Goal: Complete application form

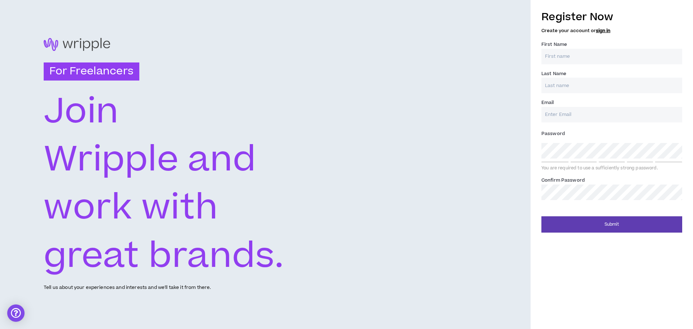
click at [592, 56] on input "First Name *" at bounding box center [611, 57] width 141 height 16
type input "[PERSON_NAME]"
type input "[EMAIL_ADDRESS][DOMAIN_NAME]"
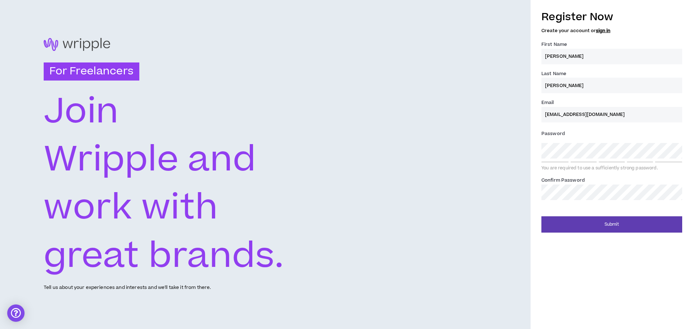
type input "[PERSON_NAME]"
type input "[EMAIL_ADDRESS][DOMAIN_NAME]"
click at [580, 202] on div "Register Now Create your account or sign in First Name * [PERSON_NAME] Name * […" at bounding box center [611, 105] width 141 height 198
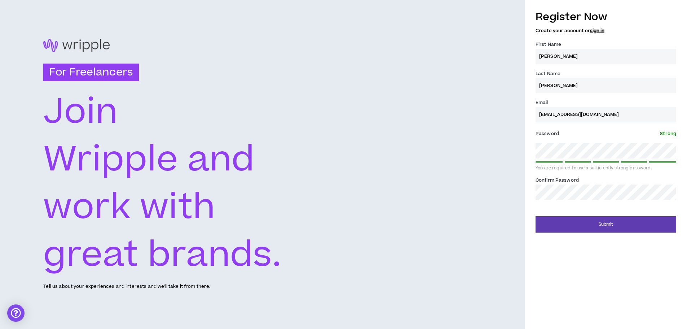
click at [601, 30] on link "sign in" at bounding box center [597, 30] width 14 height 6
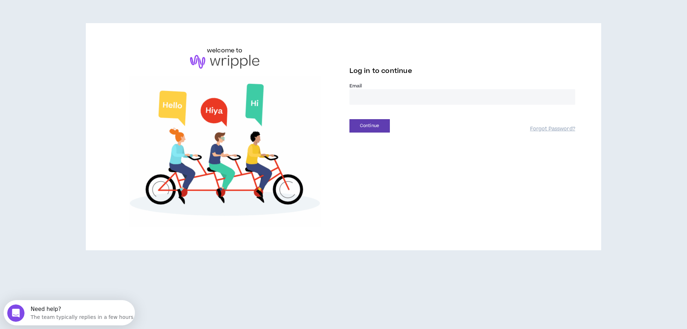
click at [451, 109] on div "Email *" at bounding box center [463, 97] width 226 height 28
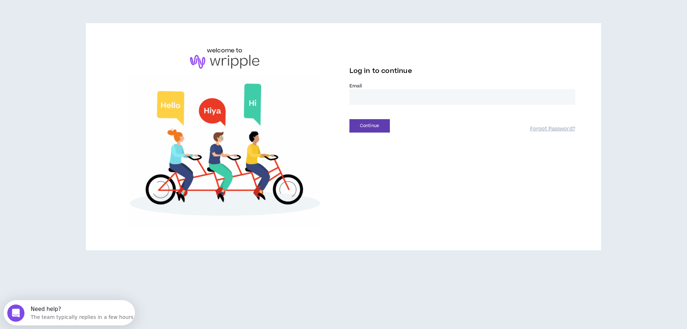
click at [451, 94] on input "email" at bounding box center [463, 97] width 226 height 16
type input "**********"
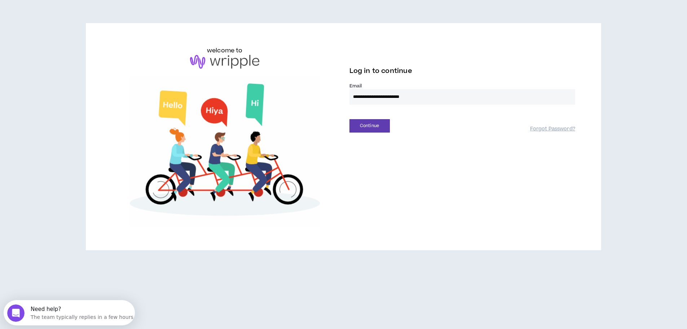
click at [365, 117] on div "Continue Forgot Password?" at bounding box center [463, 123] width 226 height 18
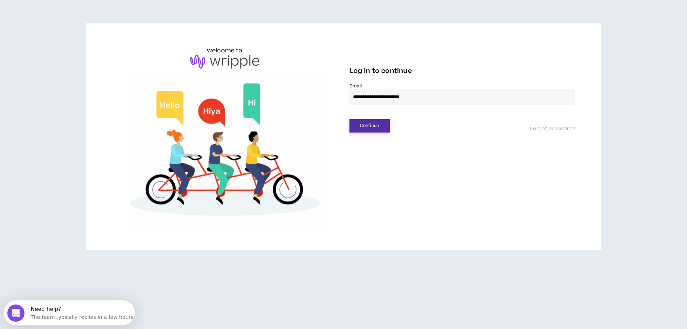
click at [372, 123] on button "Continue" at bounding box center [370, 125] width 40 height 13
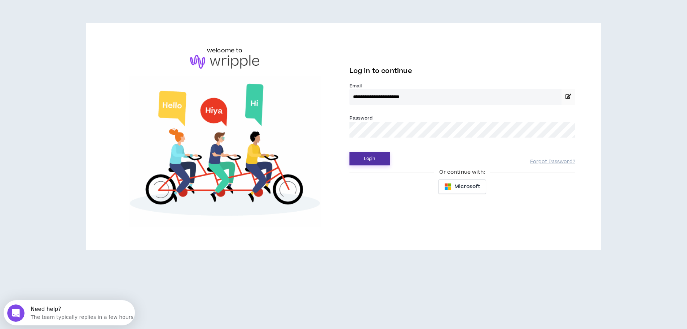
drag, startPoint x: 384, startPoint y: 161, endPoint x: 391, endPoint y: 153, distance: 11.2
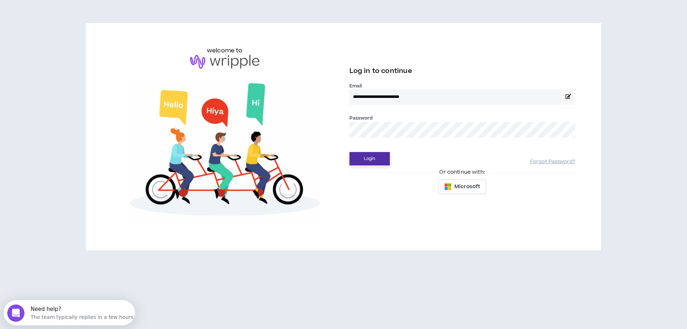
click at [384, 160] on button "Login" at bounding box center [370, 158] width 40 height 13
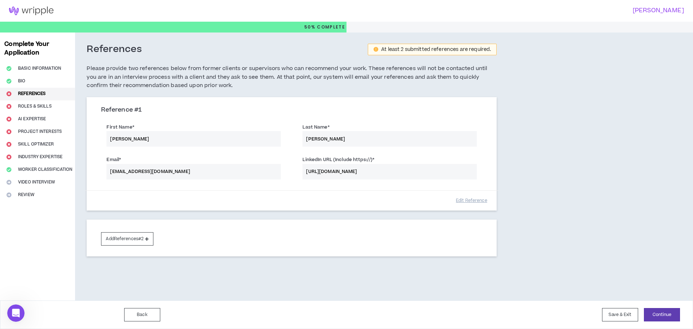
click at [169, 143] on div "First Name * [PERSON_NAME] Last Name * [PERSON_NAME]" at bounding box center [292, 135] width 392 height 32
click at [168, 136] on div "First Name * [PERSON_NAME] Last Name * [PERSON_NAME]" at bounding box center [292, 135] width 392 height 32
click at [136, 142] on div "First Name * [PERSON_NAME] Last Name * [PERSON_NAME]" at bounding box center [292, 135] width 392 height 32
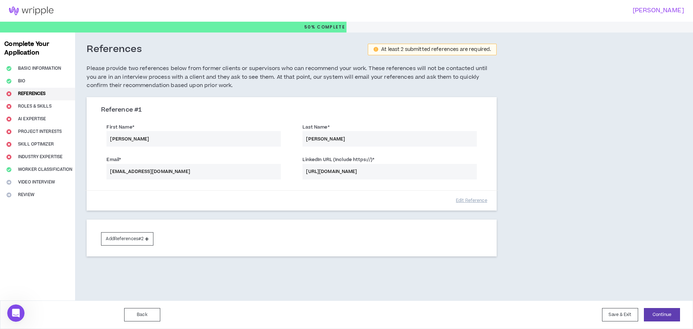
click at [138, 139] on div "First Name * [PERSON_NAME] Last Name * [PERSON_NAME]" at bounding box center [292, 135] width 392 height 32
click at [146, 170] on div "Email * [EMAIL_ADDRESS][DOMAIN_NAME] LinkedIn URL (Include https://) * [URL][DO…" at bounding box center [292, 168] width 392 height 32
click at [485, 198] on button "Edit Reference" at bounding box center [471, 200] width 36 height 13
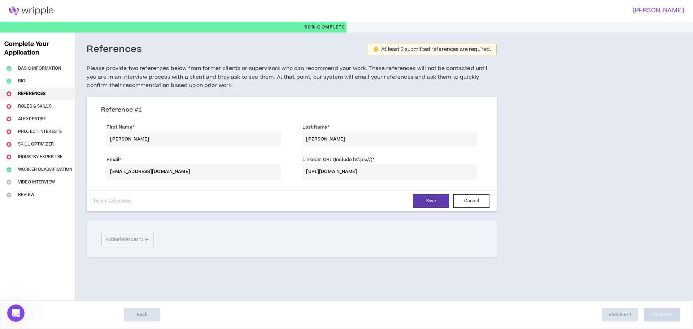
click at [113, 133] on input "[PERSON_NAME]" at bounding box center [193, 139] width 174 height 16
click at [123, 138] on input "[PERSON_NAME]" at bounding box center [193, 139] width 174 height 16
click at [127, 145] on input "[PERSON_NAME]" at bounding box center [193, 139] width 174 height 16
click at [194, 207] on div "Save Cancel" at bounding box center [310, 200] width 359 height 13
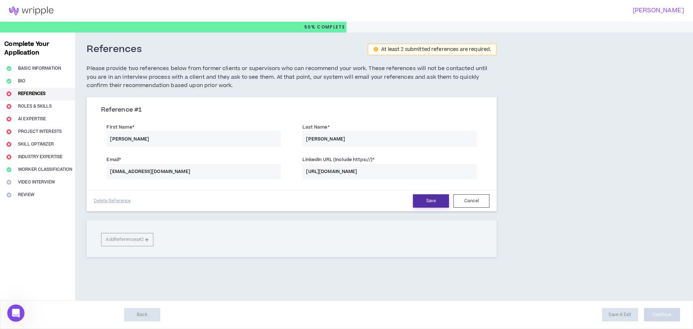
click at [440, 205] on button "Save" at bounding box center [431, 200] width 36 height 13
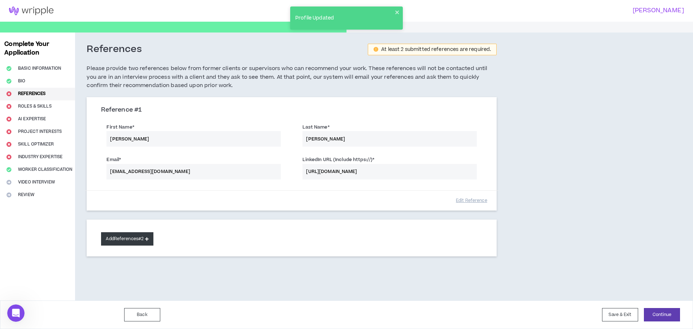
click at [143, 242] on button "Add References #2" at bounding box center [127, 238] width 52 height 13
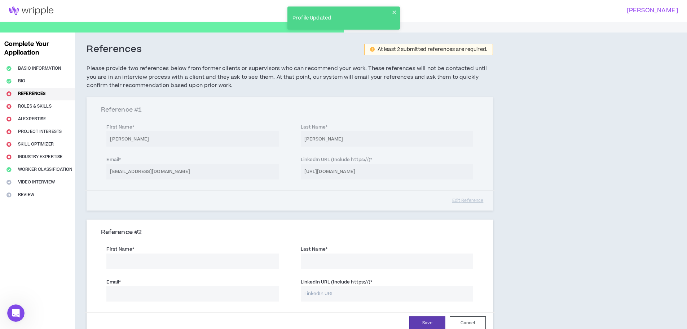
click at [215, 262] on input "First Name *" at bounding box center [192, 261] width 172 height 16
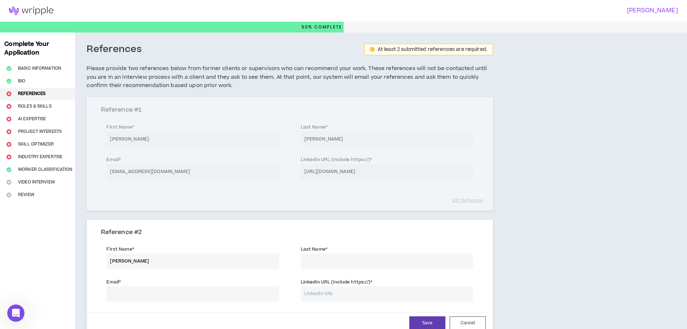
type input "[PERSON_NAME]"
type input "[EMAIL_ADDRESS][DOMAIN_NAME]"
click at [360, 294] on input "LinkedIn URL (Include https://) *" at bounding box center [387, 294] width 172 height 16
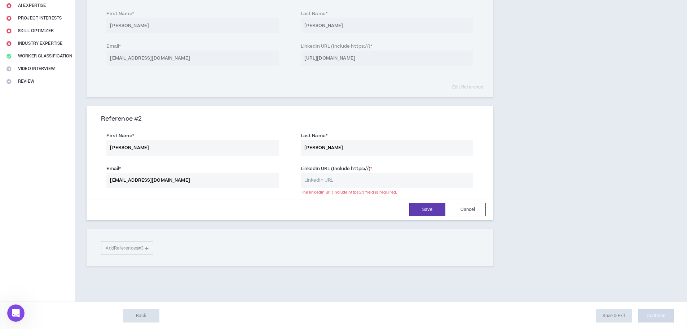
scroll to position [114, 0]
click at [358, 49] on div "Reference # 1 First Name * [PERSON_NAME] Last Name * [PERSON_NAME] Email * [EMA…" at bounding box center [290, 39] width 407 height 113
click at [356, 57] on div "Reference # 1 First Name * [PERSON_NAME] Last Name * [PERSON_NAME] Email * [EMA…" at bounding box center [290, 39] width 407 height 113
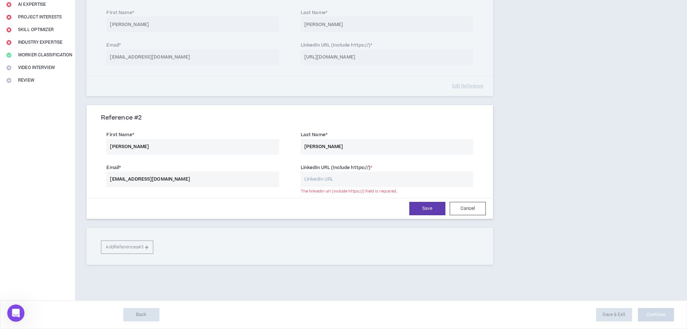
click at [350, 174] on input "LinkedIn URL (Include https://) *" at bounding box center [387, 179] width 172 height 16
type input "[URL][DOMAIN_NAME]"
drag, startPoint x: 434, startPoint y: 218, endPoint x: 432, endPoint y: 206, distance: 11.8
click at [435, 218] on div "Save Cancel" at bounding box center [290, 208] width 410 height 21
click at [432, 206] on button "Save" at bounding box center [428, 208] width 36 height 13
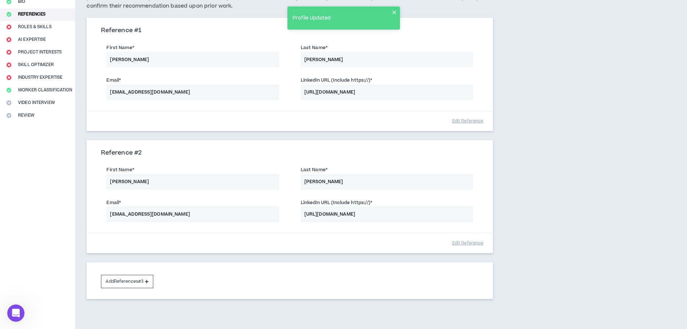
scroll to position [114, 0]
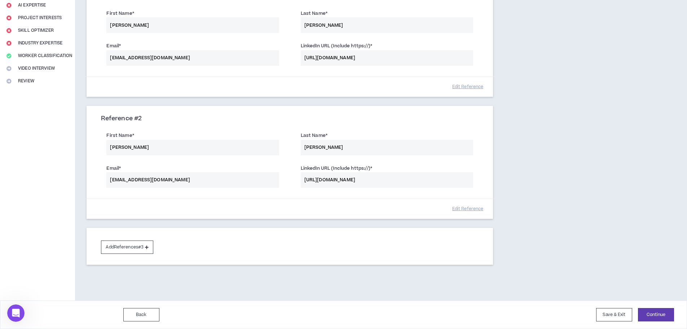
click at [664, 306] on div "Back Save & Exit Continue Save & Exit" at bounding box center [343, 314] width 687 height 29
click at [664, 310] on button "Continue" at bounding box center [656, 314] width 36 height 13
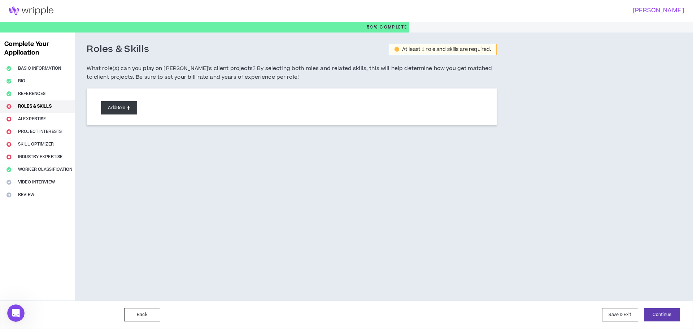
click at [136, 114] on button "Add Role" at bounding box center [119, 107] width 36 height 13
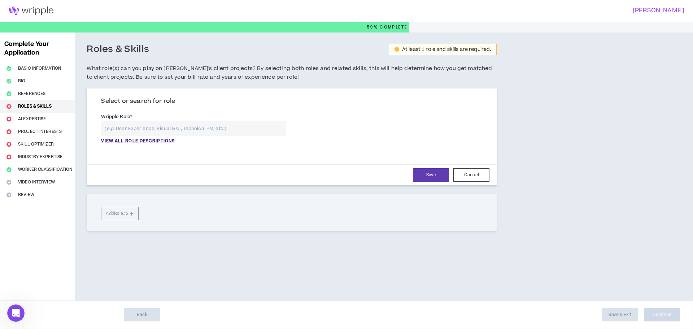
click at [164, 130] on input "text" at bounding box center [193, 129] width 185 height 16
type input "Director of Marketing"
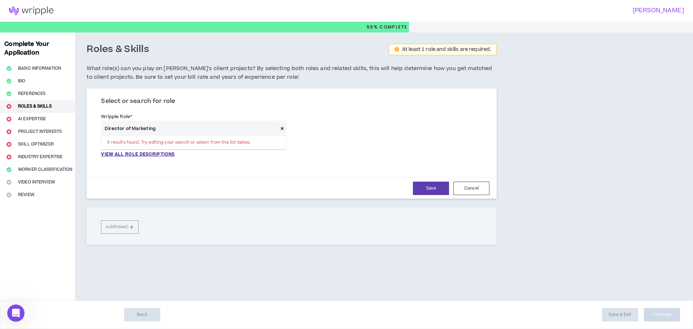
click at [184, 123] on input "Director of Marketing" at bounding box center [189, 129] width 177 height 16
click at [136, 128] on input "Director of Marketing" at bounding box center [189, 129] width 177 height 16
click at [179, 131] on input "text" at bounding box center [189, 129] width 177 height 16
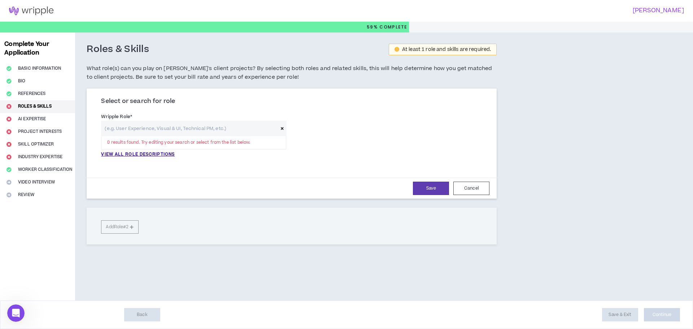
paste input "Product Marketing Manager"
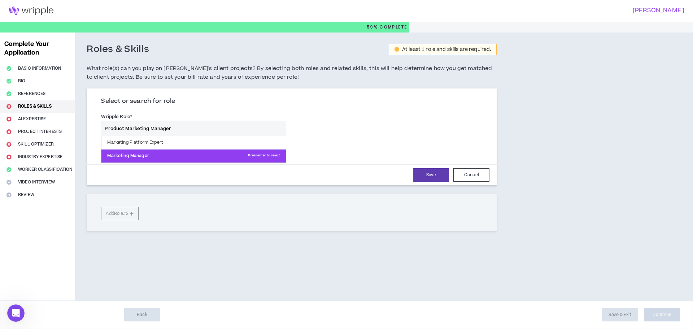
click at [135, 158] on p "Marketing Manager Press enter to select" at bounding box center [193, 155] width 184 height 13
type input "Marketing Manager"
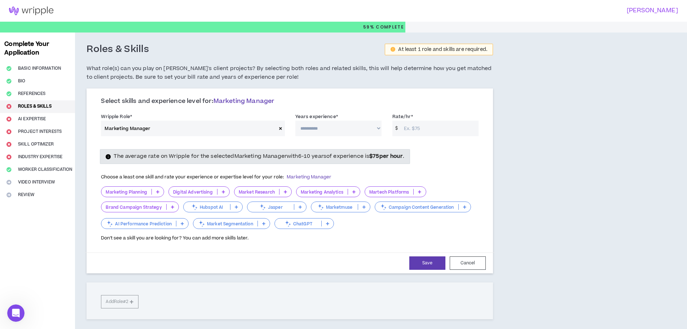
drag, startPoint x: 266, startPoint y: 206, endPoint x: 356, endPoint y: 220, distance: 91.3
click at [265, 205] on icon at bounding box center [263, 207] width 8 height 8
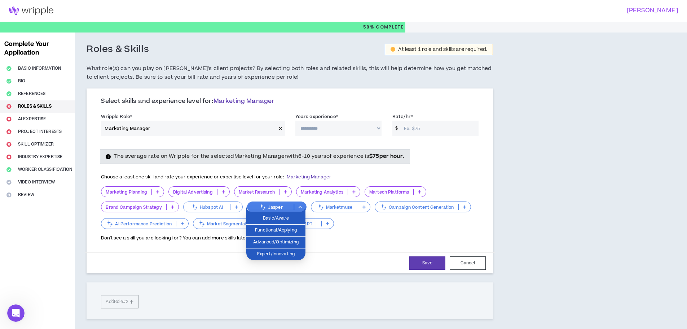
click at [414, 225] on div "Marketing Planning Digital Advertising Market Research Marketing Analytics Mart…" at bounding box center [290, 208] width 378 height 44
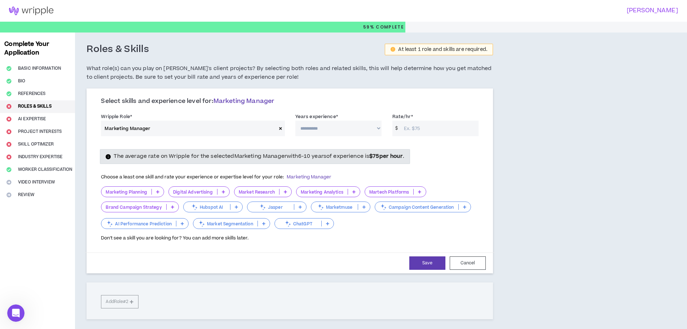
click at [275, 204] on p "Jasper" at bounding box center [271, 206] width 47 height 5
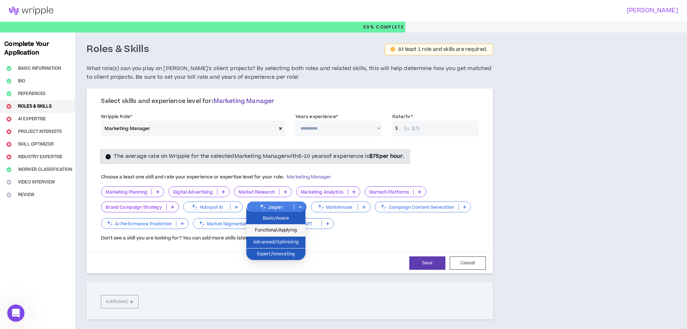
drag, startPoint x: 285, startPoint y: 231, endPoint x: 288, endPoint y: 228, distance: 4.1
click at [285, 231] on span "Functional/Applying" at bounding box center [276, 230] width 51 height 8
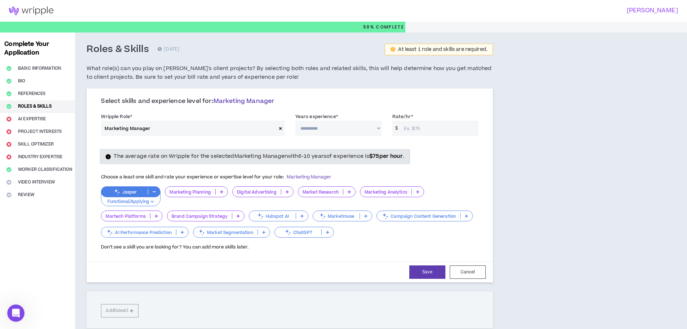
click at [308, 232] on p "ChatGPT" at bounding box center [298, 231] width 47 height 5
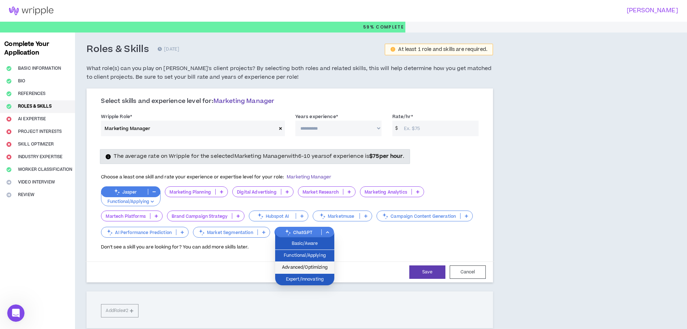
click at [313, 270] on span "Advanced/Optimizing" at bounding box center [305, 267] width 51 height 8
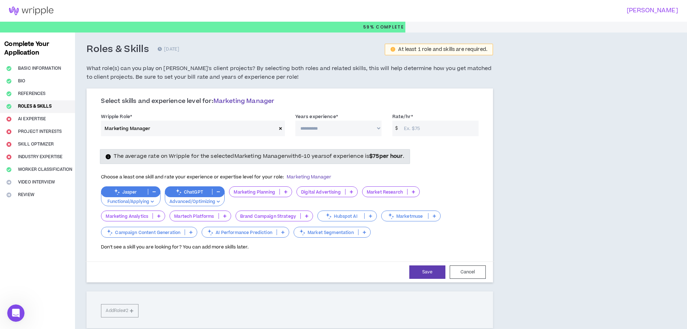
click at [138, 219] on div "Marketing Analytics" at bounding box center [133, 215] width 64 height 11
click at [87, 215] on div "**********" at bounding box center [290, 186] width 407 height 192
click at [123, 213] on div "Marketing Analytics" at bounding box center [133, 215] width 64 height 11
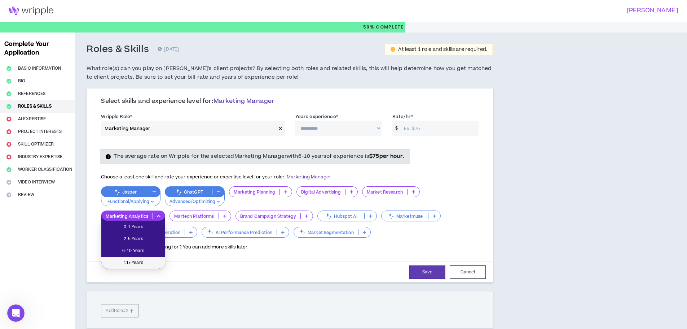
click at [132, 258] on li "11+ Years" at bounding box center [133, 263] width 64 height 12
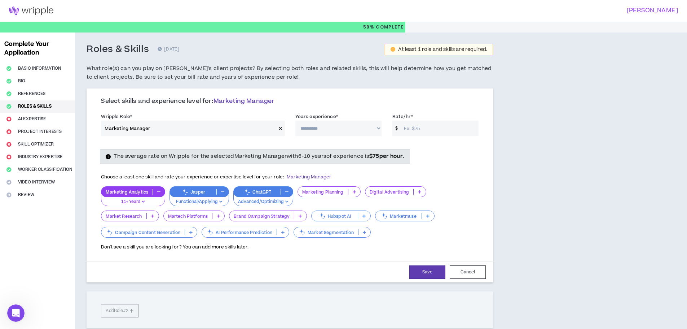
click at [193, 215] on p "Martech Platforms" at bounding box center [188, 215] width 48 height 5
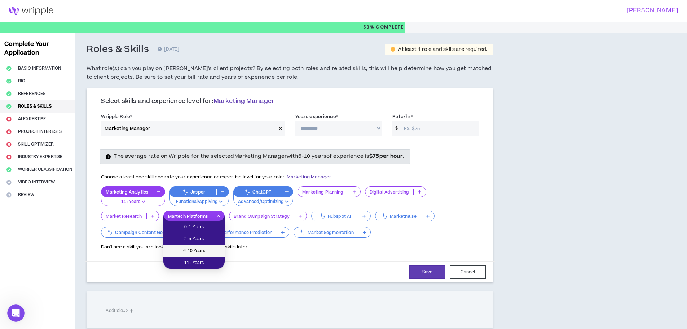
click at [197, 250] on span "6-10 Years" at bounding box center [194, 251] width 53 height 8
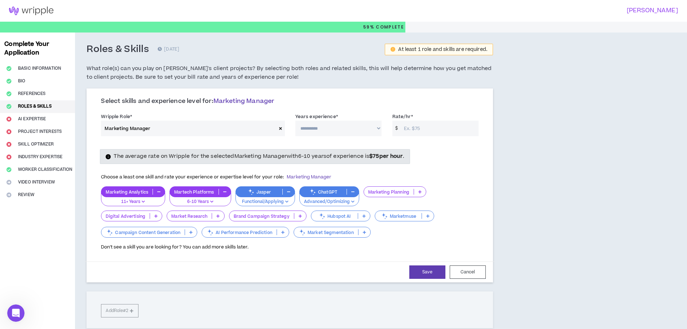
click at [198, 216] on p "Market Research" at bounding box center [189, 215] width 45 height 5
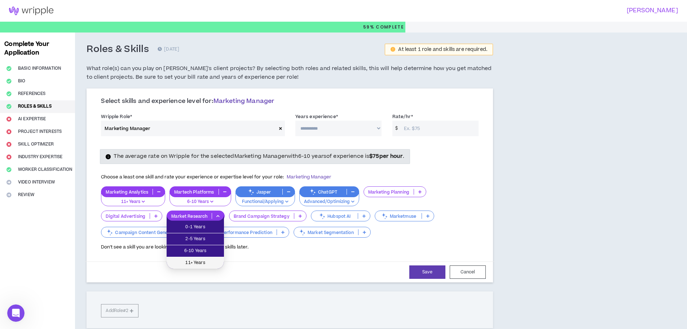
click at [200, 263] on span "11+ Years" at bounding box center [195, 263] width 49 height 8
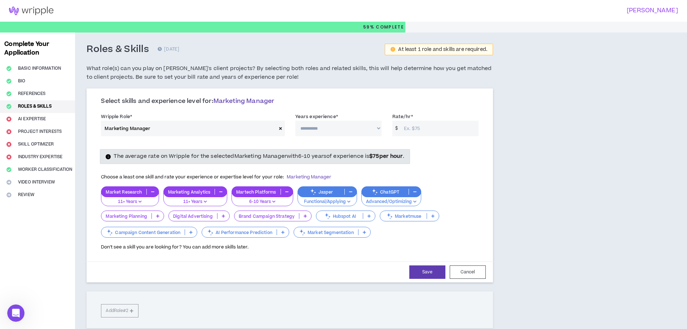
click at [189, 214] on p "Digital Advertising" at bounding box center [193, 215] width 48 height 5
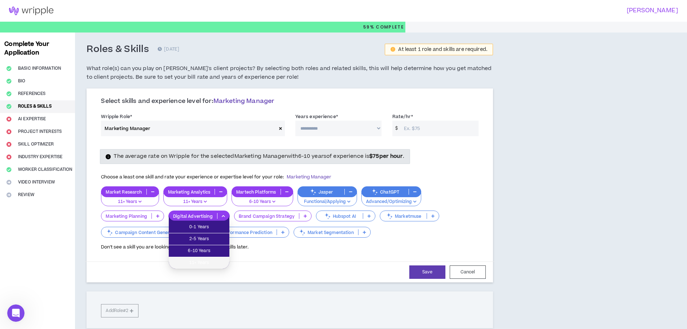
drag, startPoint x: 194, startPoint y: 262, endPoint x: 187, endPoint y: 252, distance: 11.6
click at [193, 262] on span "11+ Years" at bounding box center [199, 263] width 52 height 8
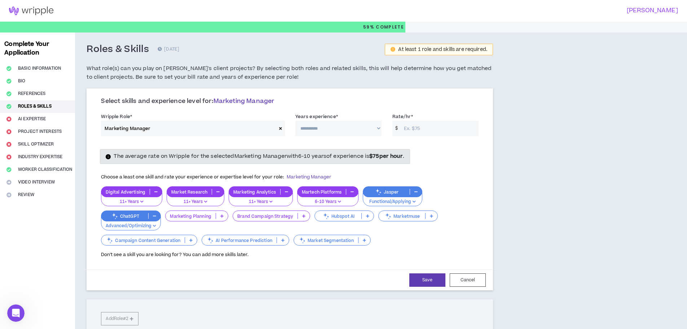
click at [200, 220] on div "Marketing Planning" at bounding box center [196, 215] width 63 height 11
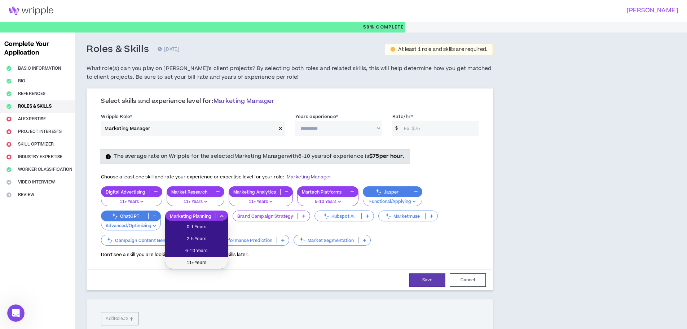
click at [198, 261] on span "11+ Years" at bounding box center [197, 263] width 54 height 8
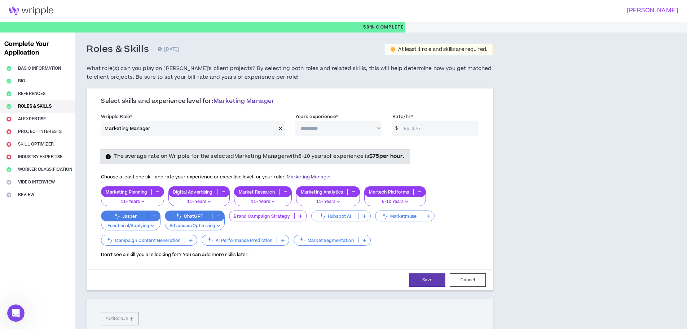
click at [263, 214] on p "Brand Campaign Strategy" at bounding box center [261, 215] width 65 height 5
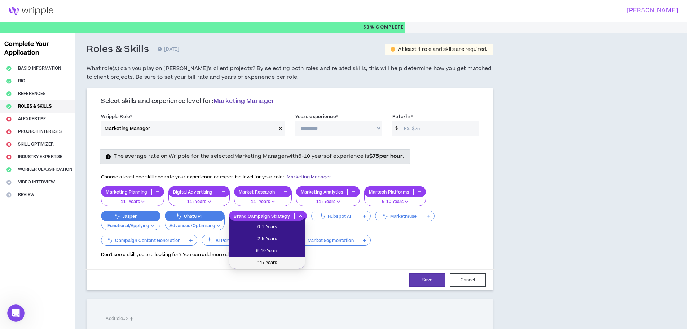
click at [263, 262] on span "11+ Years" at bounding box center [267, 263] width 68 height 8
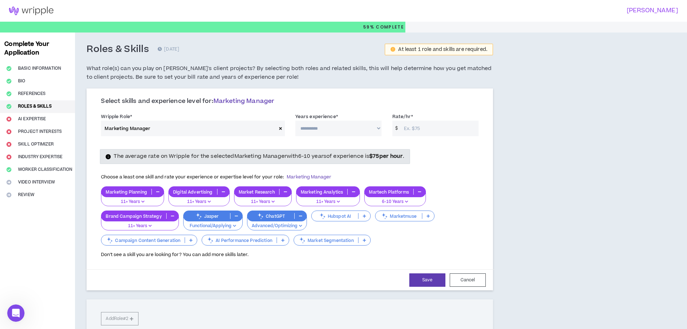
click at [321, 127] on select "**********" at bounding box center [338, 129] width 86 height 16
select select "***"
click at [295, 121] on select "**********" at bounding box center [338, 129] width 86 height 16
click at [415, 126] on input "Rate/hr *" at bounding box center [439, 129] width 78 height 16
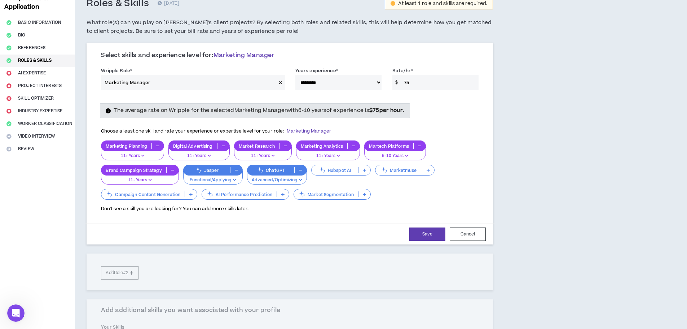
scroll to position [144, 0]
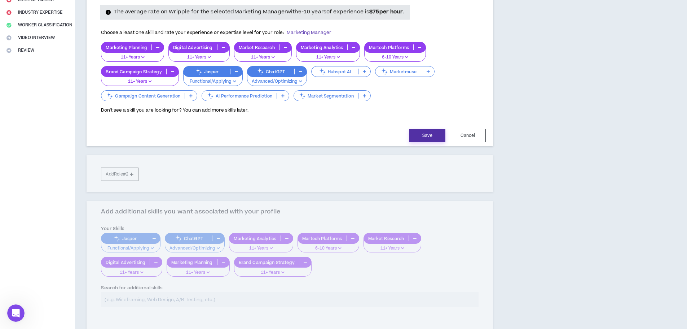
type input "75"
click at [430, 139] on button "Save" at bounding box center [428, 135] width 36 height 13
select select "***"
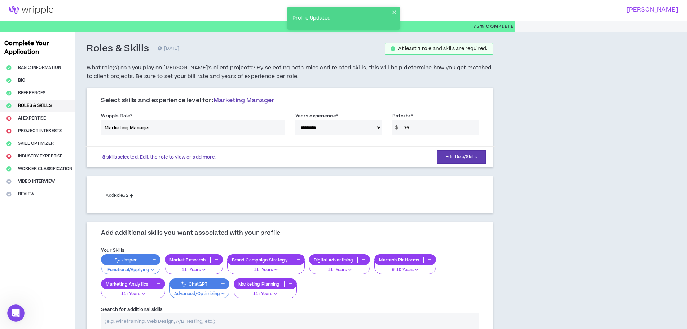
scroll to position [0, 0]
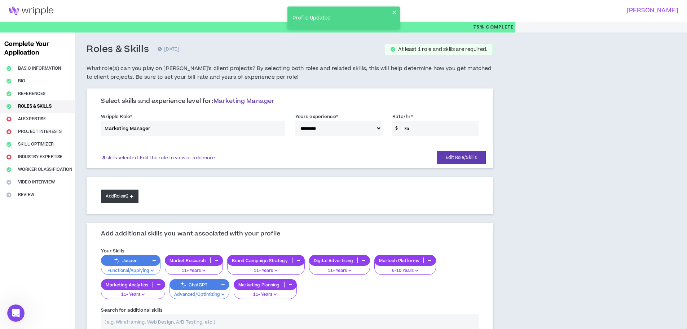
click at [130, 196] on button "Add Role #2" at bounding box center [119, 195] width 37 height 13
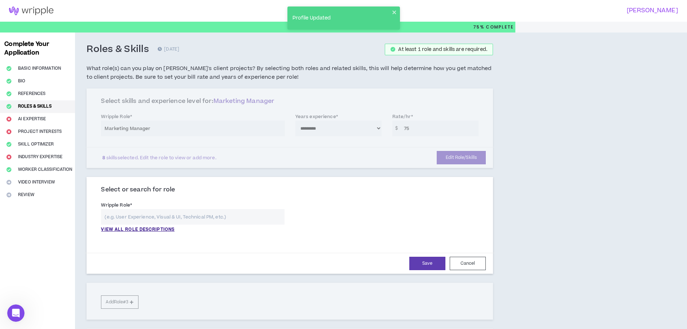
click at [205, 220] on input "text" at bounding box center [192, 217] width 183 height 16
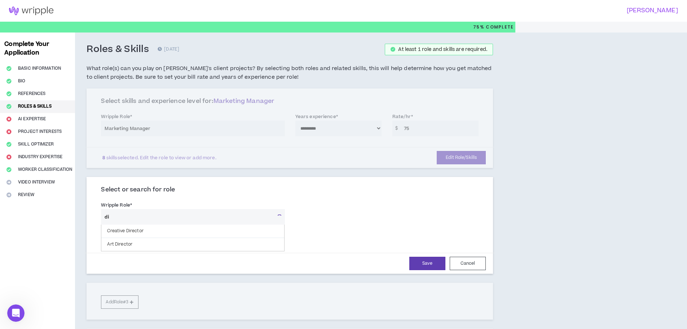
type input "d"
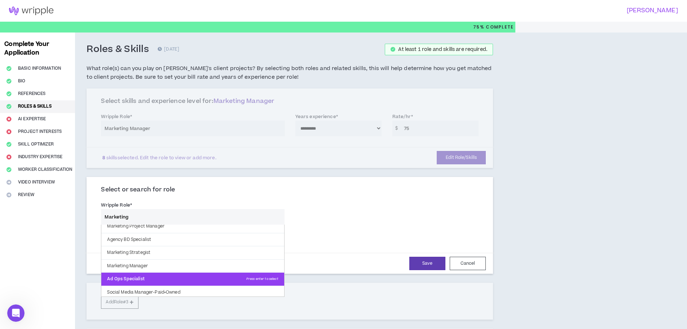
scroll to position [11, 0]
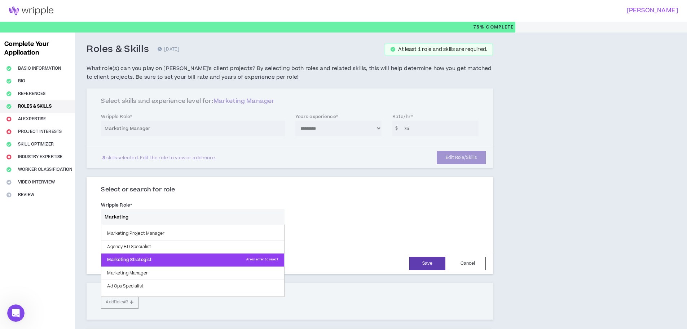
click at [189, 262] on p "Marketing Strategist Press enter to select" at bounding box center [192, 259] width 183 height 13
type input "Marketing Strategist"
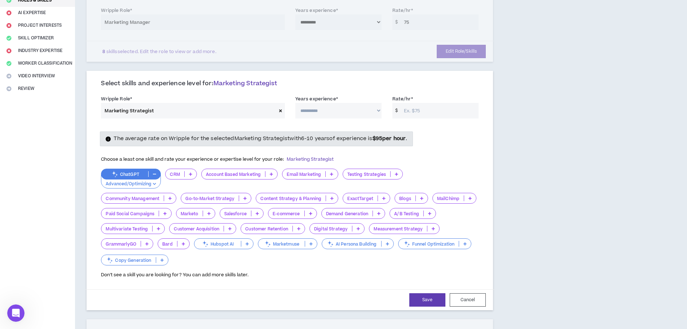
scroll to position [108, 0]
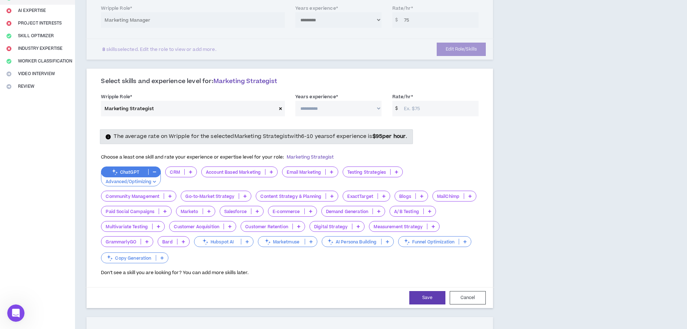
click at [219, 169] on div "Account Based Marketing" at bounding box center [239, 171] width 76 height 11
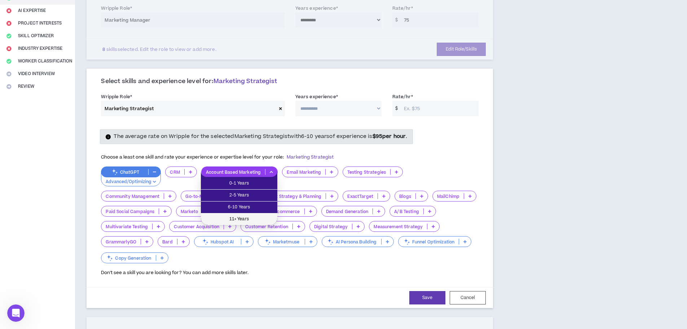
click at [236, 214] on li "11+ Years" at bounding box center [239, 219] width 76 height 12
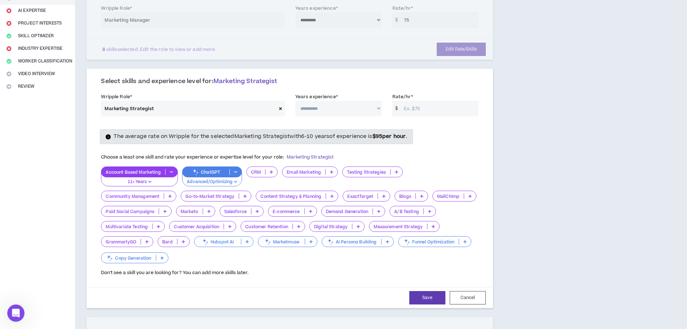
click at [297, 171] on p "Email Marketing" at bounding box center [304, 171] width 43 height 5
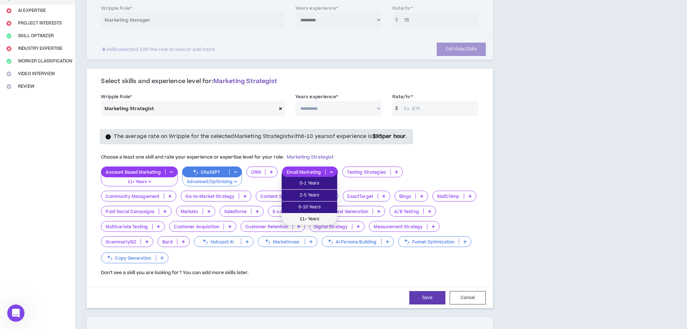
click at [302, 214] on li "11+ Years" at bounding box center [310, 219] width 56 height 12
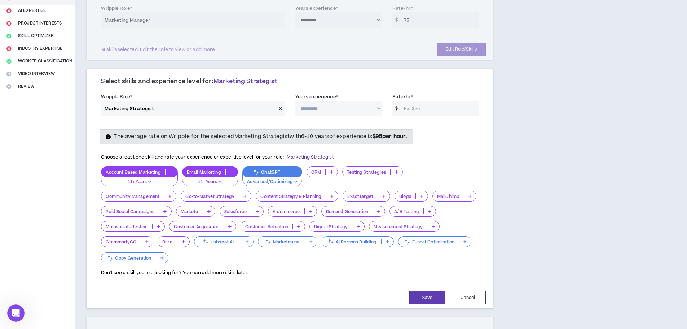
click at [223, 199] on p "Go-to-Market Strategy" at bounding box center [210, 195] width 58 height 5
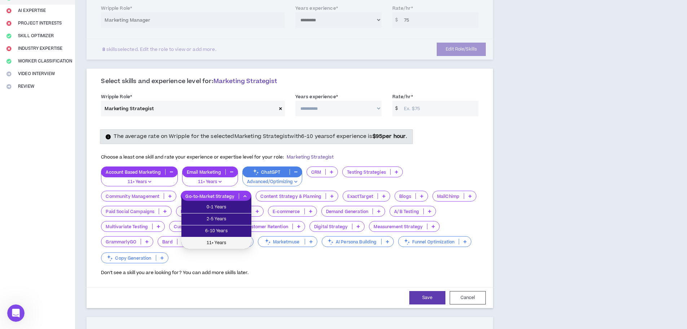
click at [227, 246] on span "11+ Years" at bounding box center [216, 243] width 61 height 8
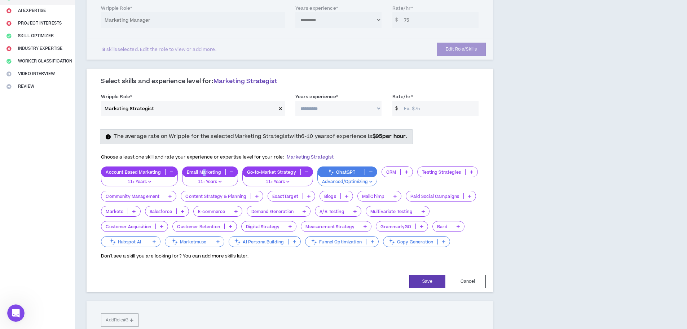
click at [205, 170] on p "Email Marketing" at bounding box center [204, 171] width 43 height 5
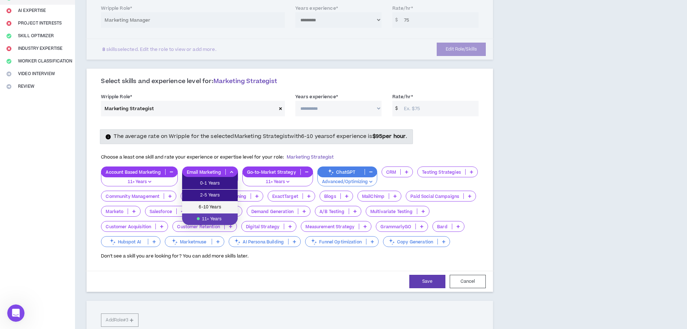
click at [219, 204] on span "6-10 Years" at bounding box center [210, 207] width 47 height 8
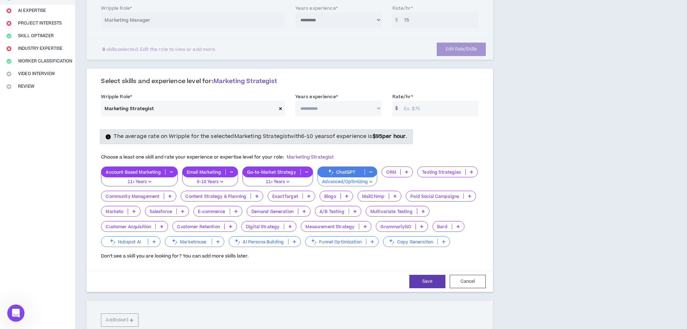
click at [216, 172] on p "Email Marketing" at bounding box center [204, 171] width 43 height 5
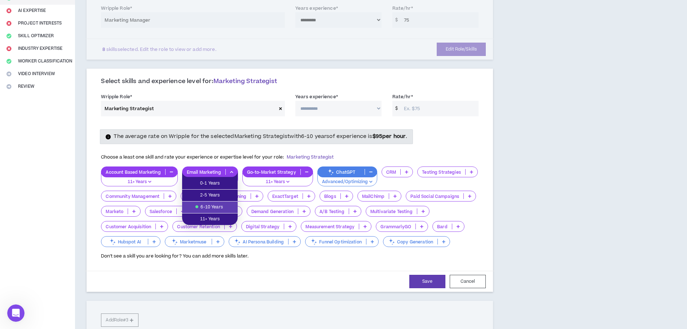
click at [580, 192] on div "**********" at bounding box center [333, 232] width 516 height 616
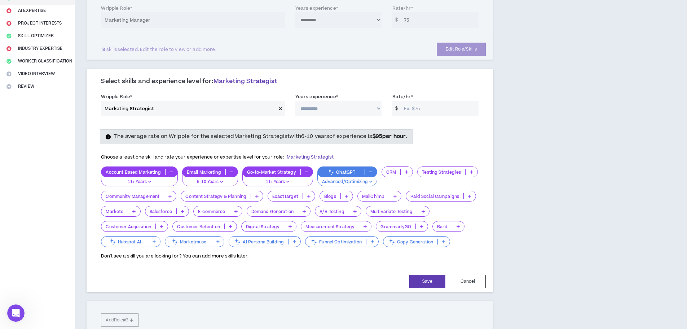
click at [323, 197] on p "Blogs" at bounding box center [330, 195] width 21 height 5
click at [333, 226] on li "6-10 Years" at bounding box center [336, 231] width 33 height 12
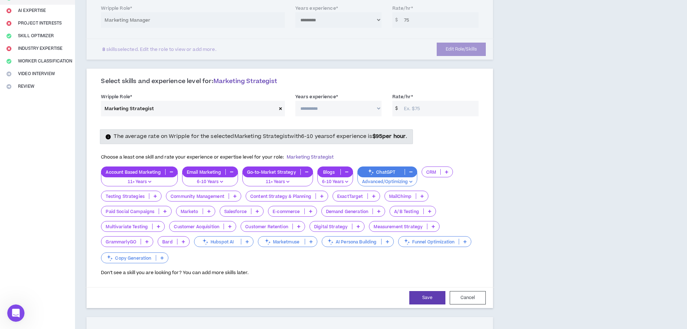
click at [267, 197] on p "Content Strategy & Planning" at bounding box center [281, 195] width 70 height 5
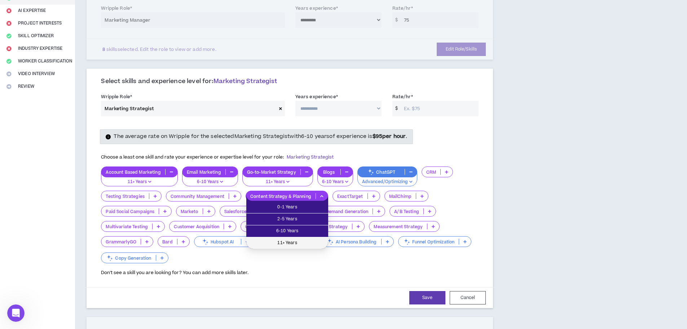
click at [281, 244] on span "11+ Years" at bounding box center [287, 243] width 73 height 8
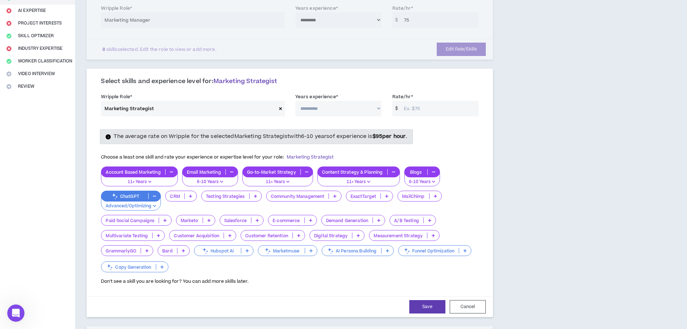
click at [308, 197] on p "Community Management" at bounding box center [298, 195] width 62 height 5
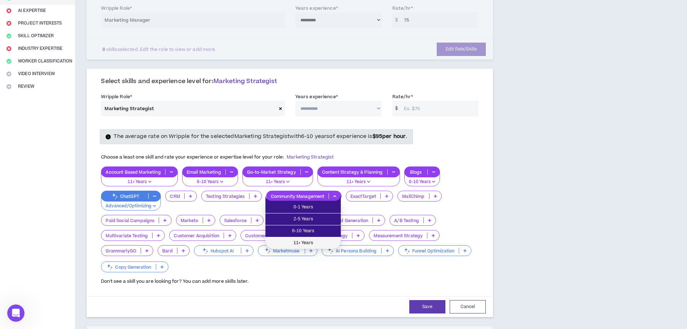
click at [303, 237] on li "11+ Years" at bounding box center [303, 243] width 75 height 12
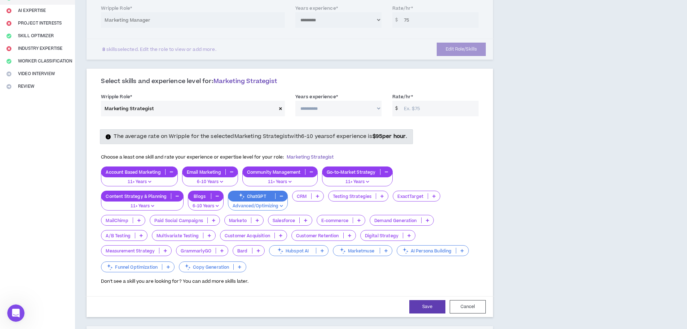
click at [127, 238] on p "A/B Testing" at bounding box center [118, 235] width 34 height 5
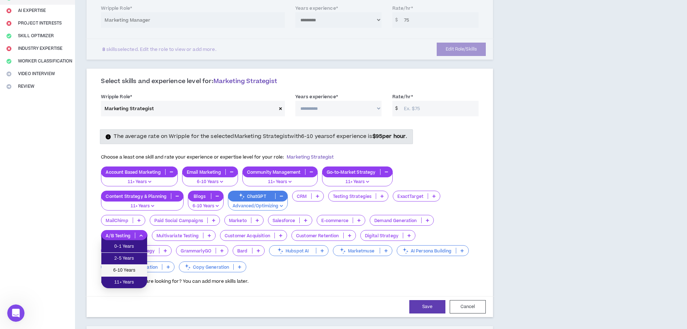
click at [132, 271] on span "6-10 Years" at bounding box center [124, 270] width 37 height 8
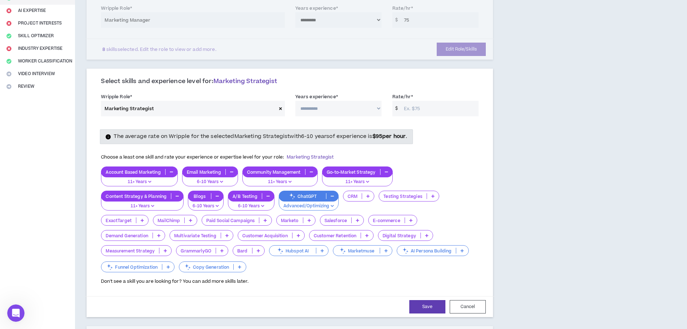
click at [185, 235] on p "Multivariate Testing" at bounding box center [195, 235] width 51 height 5
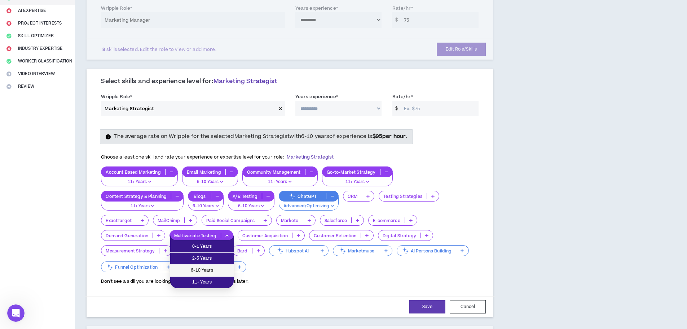
click at [194, 272] on span "6-10 Years" at bounding box center [202, 270] width 55 height 8
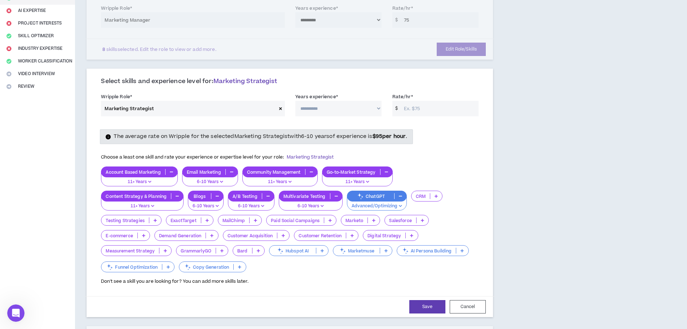
click at [248, 233] on p "Customer Acquisition" at bounding box center [250, 235] width 54 height 5
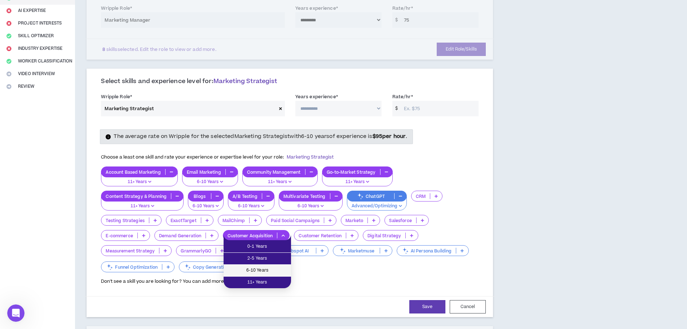
click at [249, 271] on span "6-10 Years" at bounding box center [257, 270] width 59 height 8
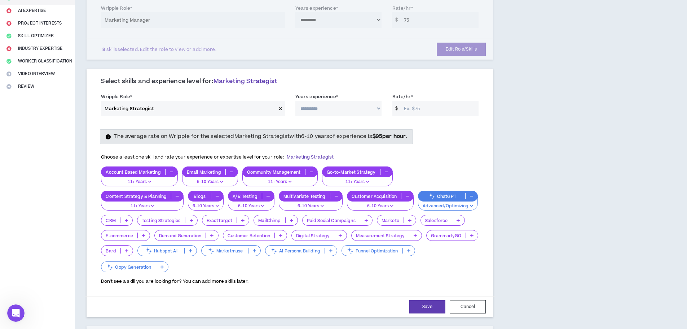
click at [308, 236] on p "Digital Strategy" at bounding box center [313, 235] width 42 height 5
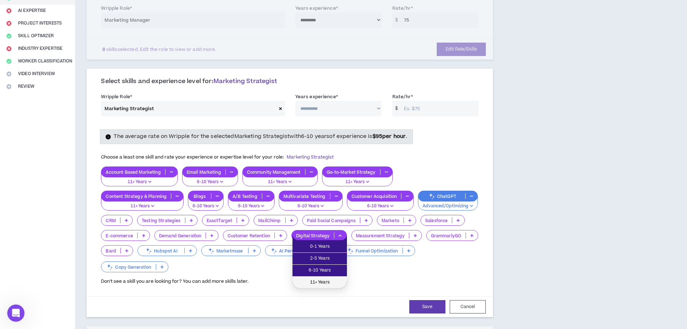
click at [316, 280] on span "11+ Years" at bounding box center [320, 282] width 46 height 8
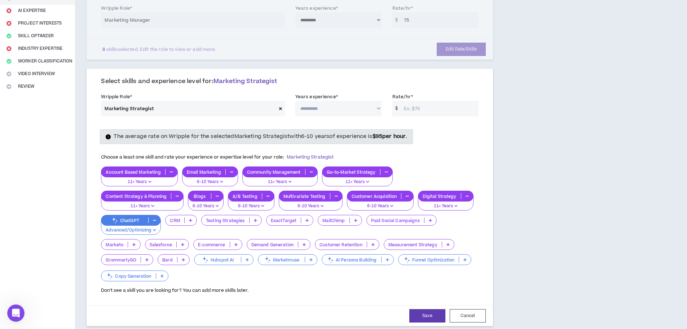
click at [156, 243] on p "Salesforce" at bounding box center [160, 244] width 31 height 5
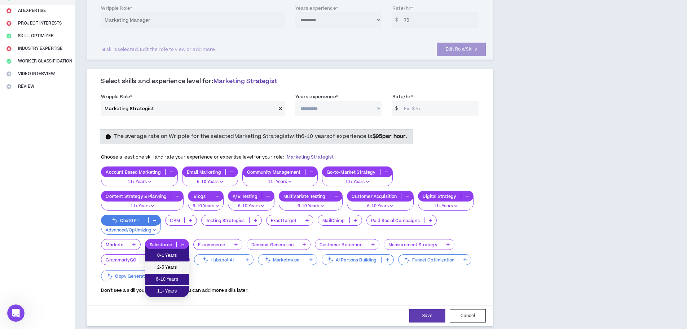
click at [167, 270] on span "2-5 Years" at bounding box center [166, 267] width 35 height 8
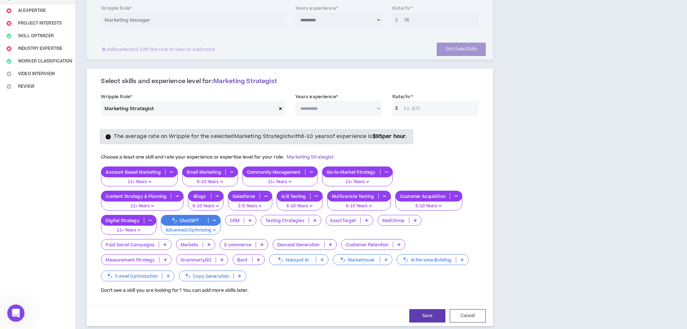
click at [196, 244] on p "Marketo" at bounding box center [189, 244] width 26 height 5
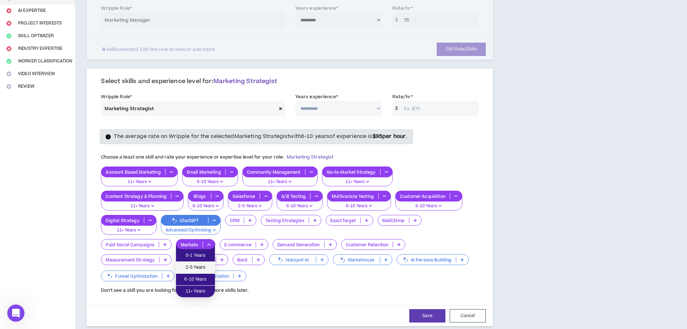
click at [200, 267] on span "2-5 Years" at bounding box center [195, 267] width 30 height 8
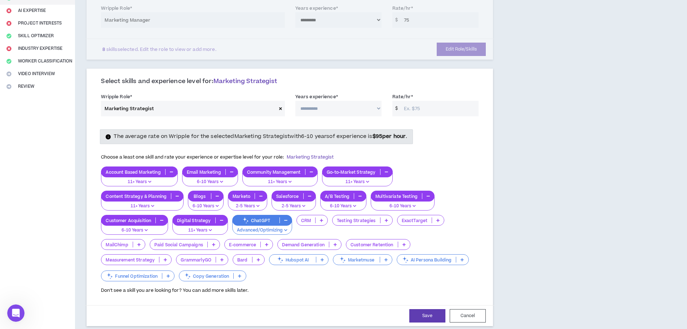
click at [358, 244] on p "Customer Retention" at bounding box center [372, 244] width 52 height 5
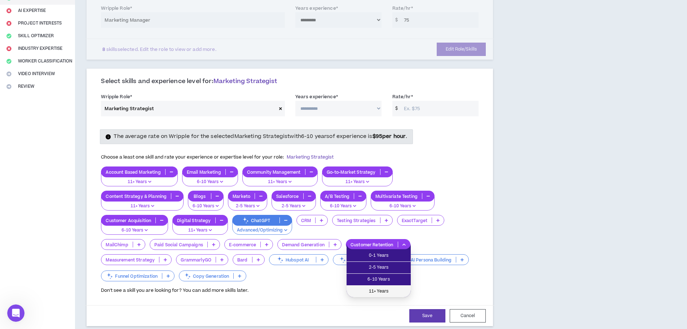
click at [359, 288] on span "11+ Years" at bounding box center [379, 291] width 56 height 8
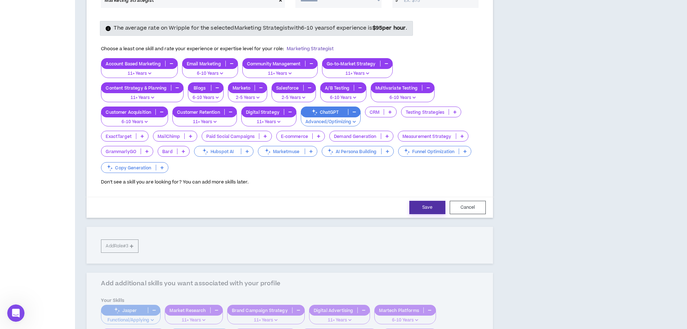
click at [429, 213] on button "Save" at bounding box center [428, 207] width 36 height 13
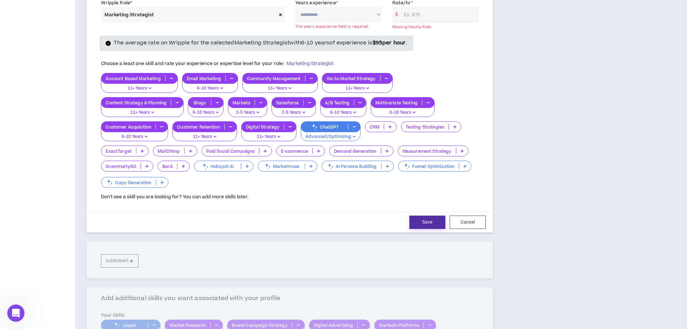
scroll to position [201, 0]
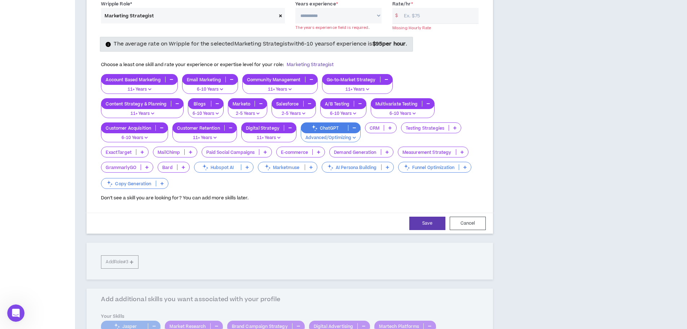
click at [427, 18] on input "Rate/hr *" at bounding box center [439, 16] width 78 height 16
type input "95"
click at [345, 18] on select "**********" at bounding box center [338, 16] width 86 height 16
select select "***"
click at [295, 8] on select "**********" at bounding box center [338, 16] width 86 height 16
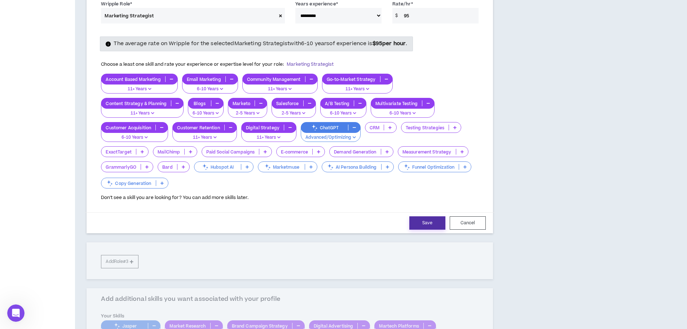
click at [429, 226] on button "Save" at bounding box center [428, 222] width 36 height 13
select select "***"
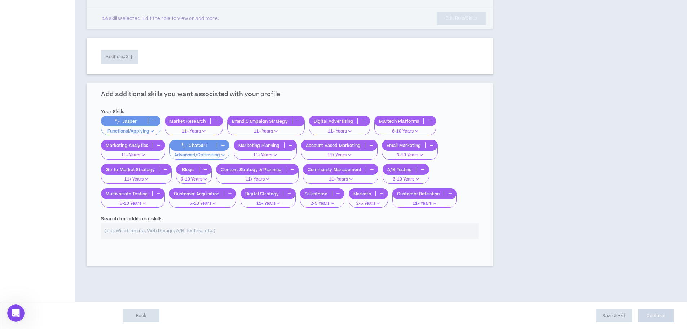
scroll to position [229, 0]
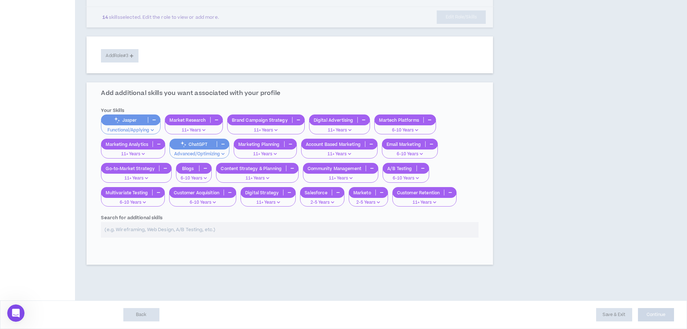
click at [480, 226] on div "**********" at bounding box center [290, 71] width 407 height 423
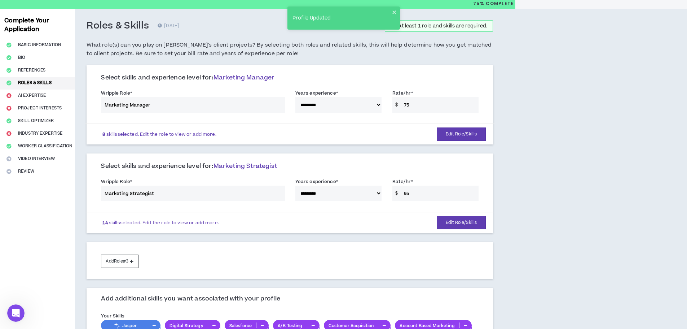
scroll to position [36, 0]
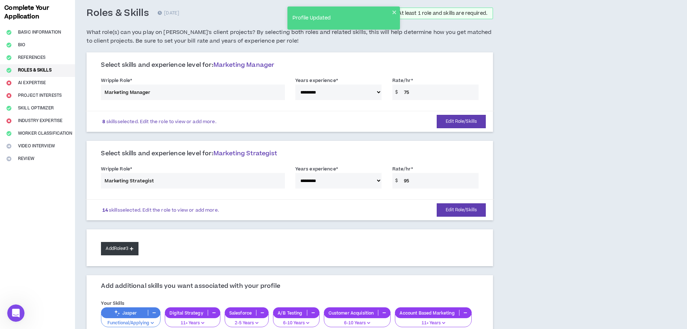
click at [123, 250] on button "Add Role #3" at bounding box center [119, 248] width 37 height 13
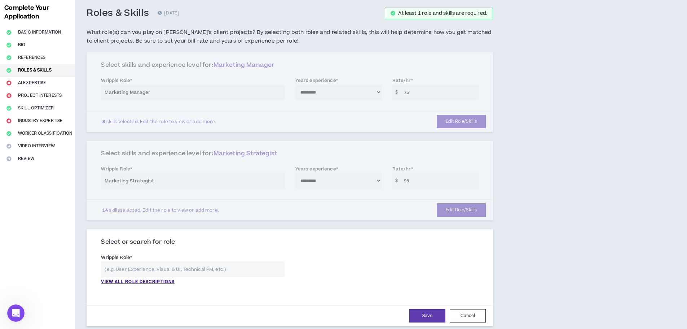
click at [204, 271] on input "text" at bounding box center [192, 269] width 183 height 16
type input "s"
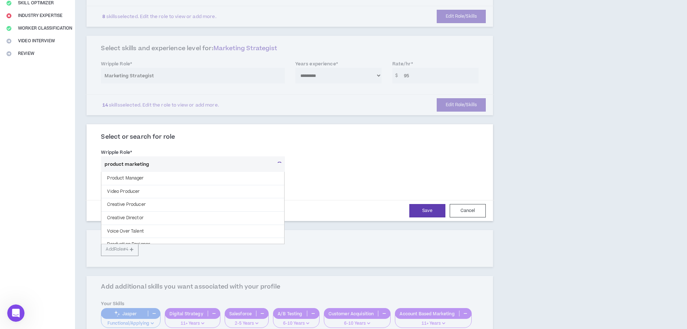
scroll to position [144, 0]
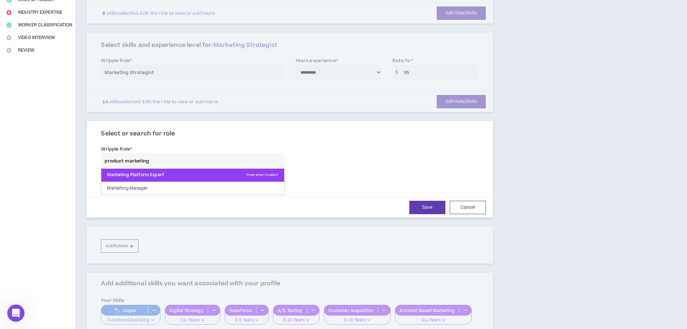
click at [204, 175] on p "Marketing Platform Expert Press enter to select" at bounding box center [192, 174] width 183 height 13
type input "Marketing Platform Expert"
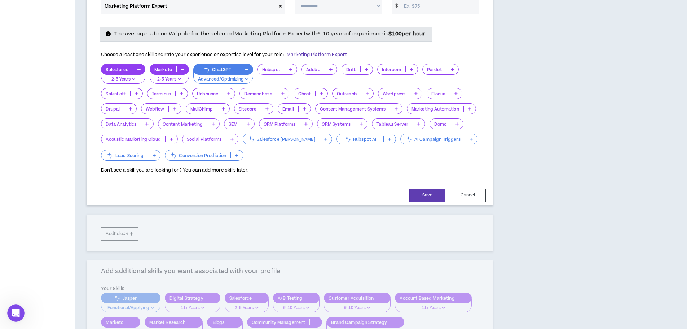
scroll to position [361, 0]
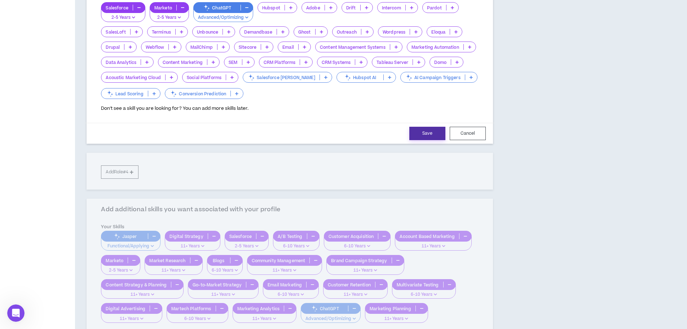
click at [432, 137] on button "Save" at bounding box center [428, 133] width 36 height 13
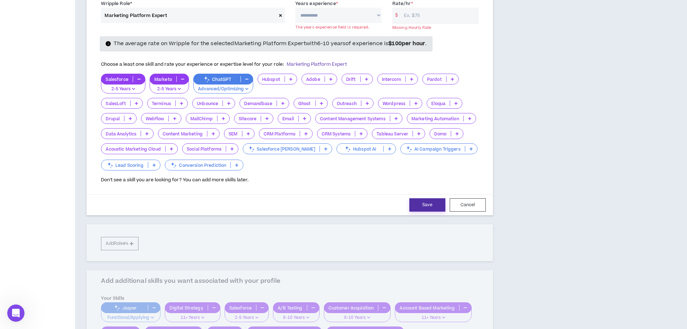
scroll to position [289, 0]
click at [444, 8] on div "Rate/hr * $ Missing Hourly Rate" at bounding box center [436, 12] width 86 height 24
click at [444, 9] on input "Rate/hr *" at bounding box center [439, 16] width 78 height 16
type input "100"
click at [377, 14] on select "**********" at bounding box center [338, 16] width 86 height 16
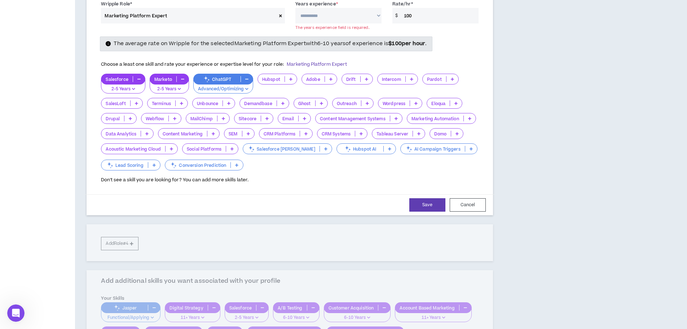
select select "***"
click at [295, 8] on select "**********" at bounding box center [338, 16] width 86 height 16
click at [433, 201] on button "Save" at bounding box center [428, 204] width 36 height 13
select select "***"
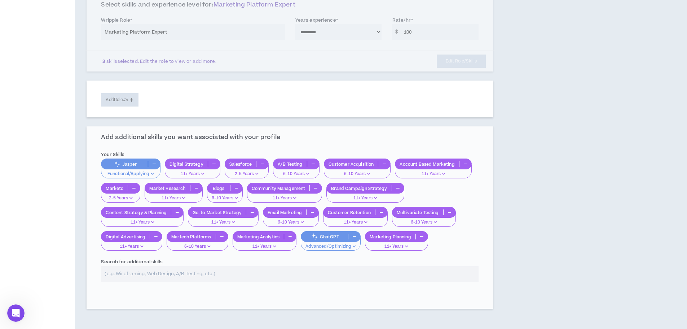
scroll to position [317, 0]
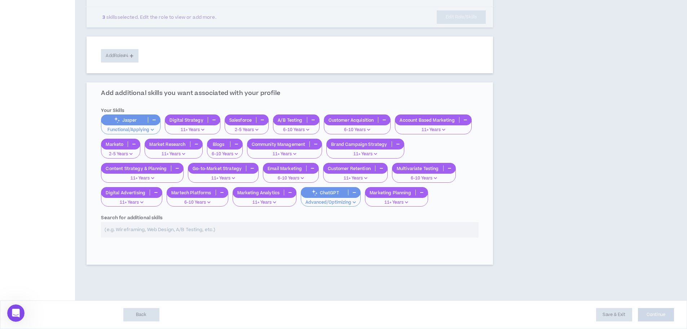
click at [355, 203] on div "**********" at bounding box center [290, 26] width 407 height 511
click at [345, 206] on div "**********" at bounding box center [290, 26] width 407 height 511
click at [342, 201] on div "**********" at bounding box center [290, 26] width 407 height 511
click at [320, 186] on div "**********" at bounding box center [290, 26] width 407 height 511
click at [325, 193] on div "**********" at bounding box center [290, 26] width 407 height 511
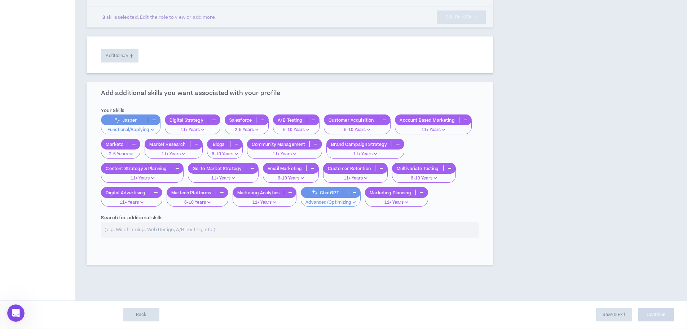
click at [128, 127] on div "**********" at bounding box center [290, 26] width 407 height 511
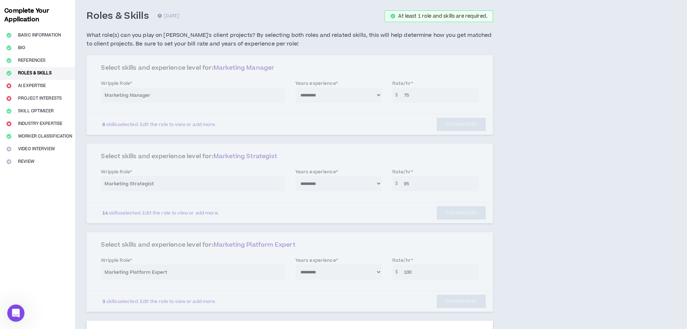
scroll to position [0, 0]
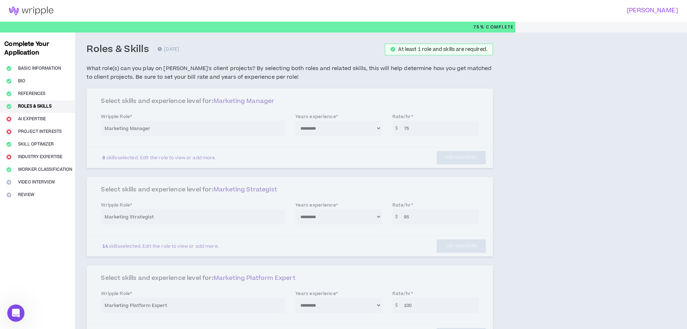
click at [293, 79] on h5 "What role(s) can you play on [PERSON_NAME]'s client projects? By selecting both…" at bounding box center [290, 72] width 407 height 17
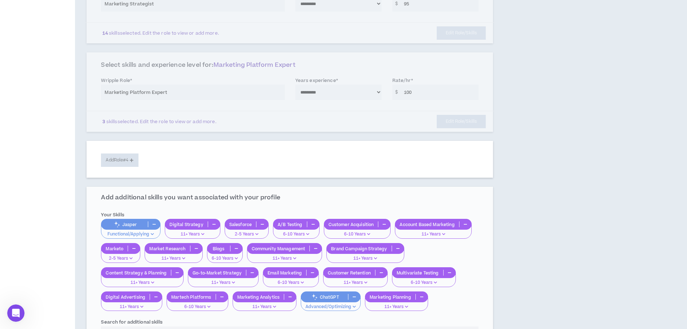
scroll to position [209, 0]
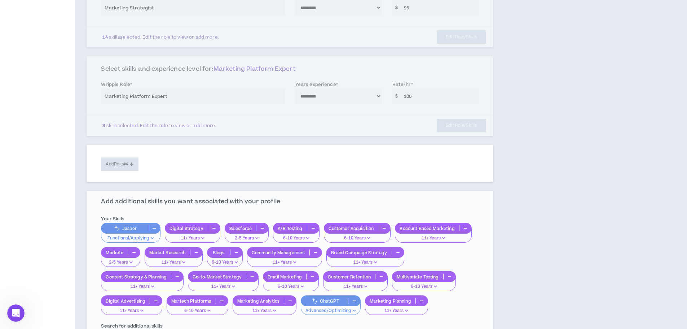
drag, startPoint x: 395, startPoint y: 209, endPoint x: 395, endPoint y: 155, distance: 54.1
click at [395, 209] on div "**********" at bounding box center [290, 134] width 407 height 511
click at [391, 127] on div "**********" at bounding box center [290, 95] width 407 height 79
drag, startPoint x: 169, startPoint y: 159, endPoint x: 189, endPoint y: 171, distance: 23.1
click at [171, 159] on div "Add Role #4" at bounding box center [290, 163] width 407 height 37
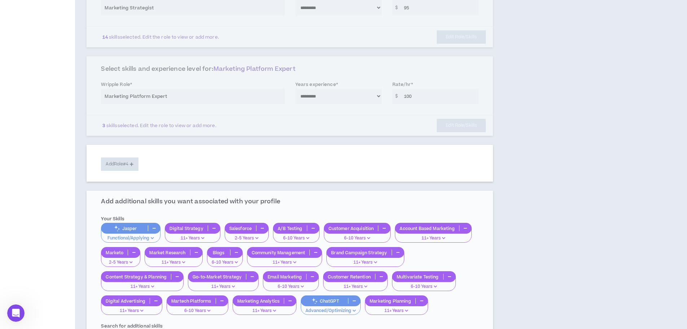
drag, startPoint x: 225, startPoint y: 209, endPoint x: 273, endPoint y: 190, distance: 52.3
click at [226, 209] on div "**********" at bounding box center [290, 134] width 407 height 511
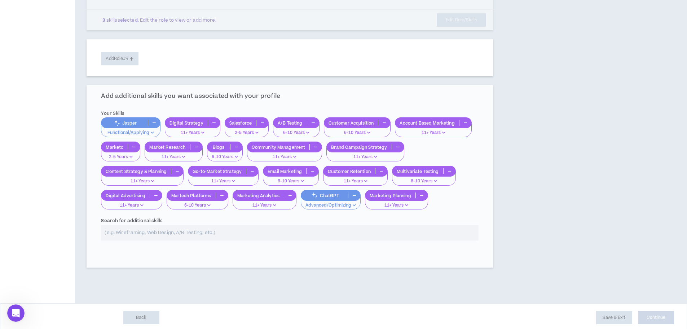
scroll to position [317, 0]
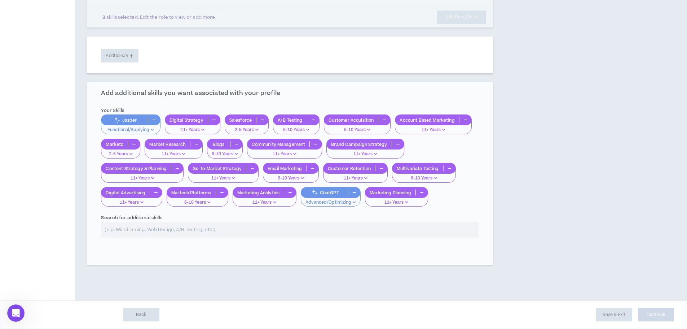
click at [179, 233] on div "**********" at bounding box center [290, 26] width 407 height 511
click at [179, 230] on div "**********" at bounding box center [290, 26] width 407 height 511
click at [178, 230] on div "**********" at bounding box center [290, 26] width 407 height 511
click at [174, 231] on div "**********" at bounding box center [290, 26] width 407 height 511
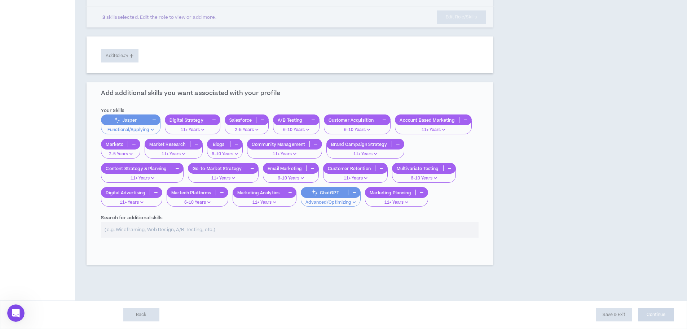
click at [173, 231] on div "**********" at bounding box center [290, 26] width 407 height 511
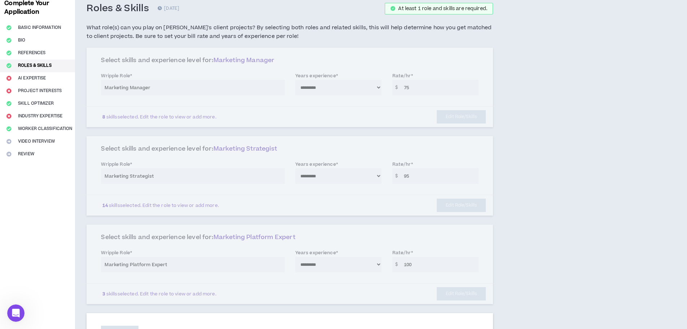
scroll to position [0, 0]
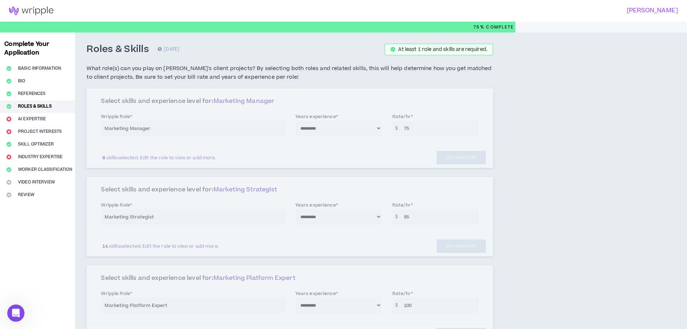
click at [484, 43] on div "**********" at bounding box center [290, 324] width 430 height 585
click at [476, 50] on div "At least 1 role and skills are required." at bounding box center [442, 49] width 89 height 5
click at [40, 117] on div "Complete Your Application Basic Information Bio References Roles & Skills AI Ex…" at bounding box center [37, 324] width 75 height 585
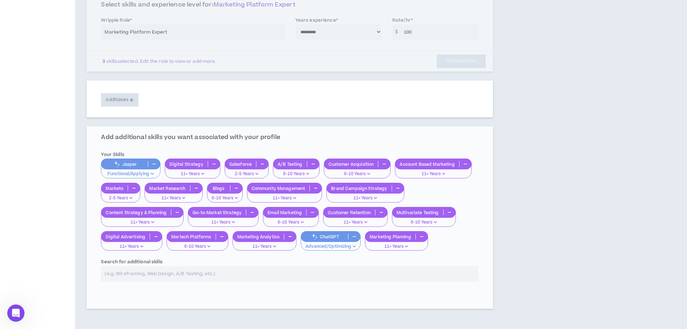
scroll to position [317, 0]
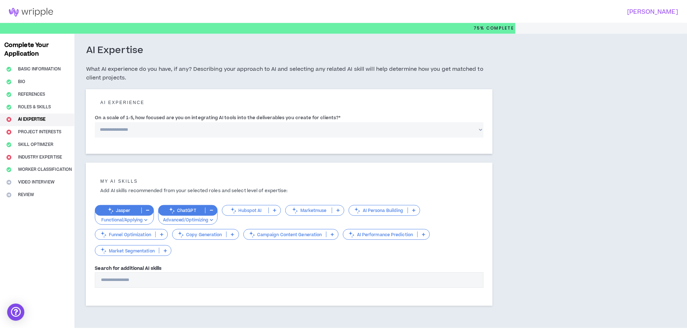
scroll to position [30, 0]
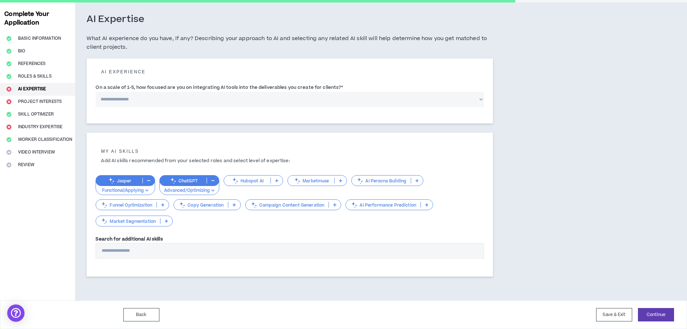
click at [228, 104] on select "**********" at bounding box center [290, 100] width 389 height 16
select select "*"
click at [96, 92] on select "**********" at bounding box center [290, 100] width 389 height 16
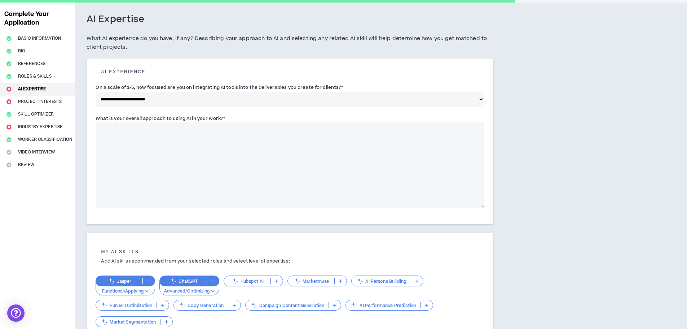
click at [215, 158] on textarea "What is your overall approach to using AI in your work? *" at bounding box center [290, 164] width 389 height 85
type textarea "**"
click at [193, 120] on label "What is your overall approach to using AI in your work? *" at bounding box center [161, 119] width 130 height 12
click at [193, 122] on textarea "**" at bounding box center [290, 164] width 389 height 85
click at [193, 120] on label "What is your overall approach to using AI in your work? *" at bounding box center [161, 119] width 130 height 12
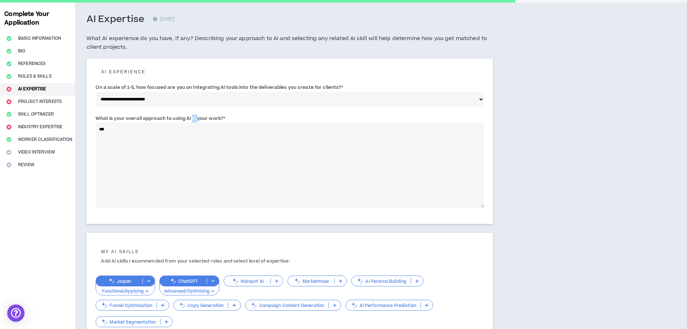
click at [193, 122] on textarea "**" at bounding box center [290, 164] width 389 height 85
click at [193, 120] on label "What is your overall approach to using AI in your work? *" at bounding box center [161, 119] width 130 height 12
click at [193, 122] on textarea "**" at bounding box center [290, 164] width 389 height 85
copy label "in"
